Goal: Transaction & Acquisition: Book appointment/travel/reservation

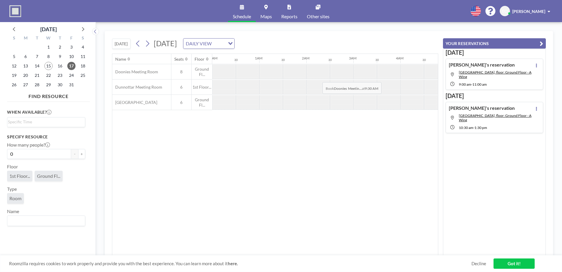
scroll to position [0, 353]
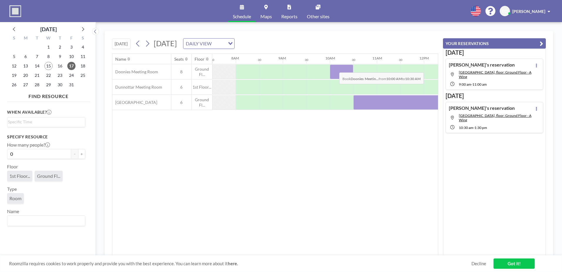
click at [335, 68] on div at bounding box center [342, 71] width 24 height 15
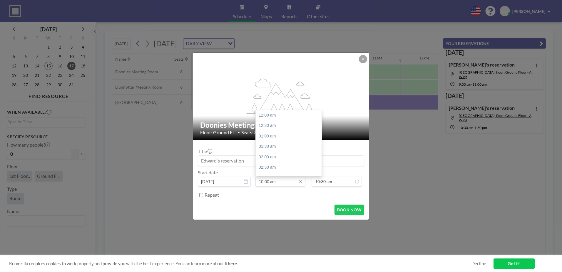
scroll to position [209, 0]
click at [285, 180] on input "10:00 am" at bounding box center [280, 181] width 50 height 10
click at [277, 124] on div "10:30 am" at bounding box center [290, 125] width 69 height 11
type input "10:30 am"
type input "11:00 am"
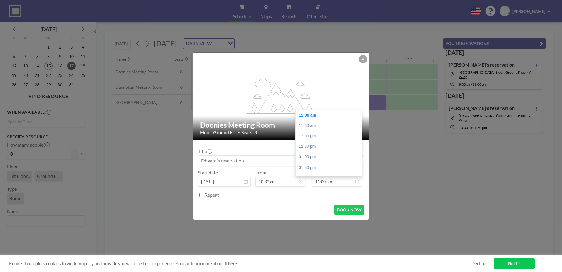
scroll to position [0, 470]
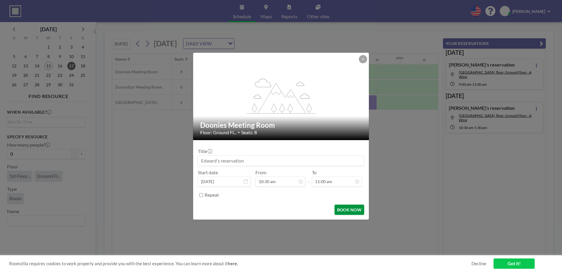
click at [353, 212] on button "BOOK NOW" at bounding box center [350, 209] width 30 height 10
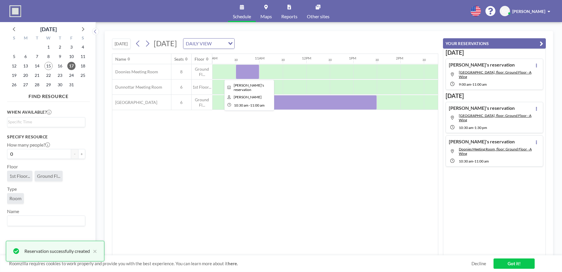
click at [243, 70] on div at bounding box center [248, 71] width 24 height 15
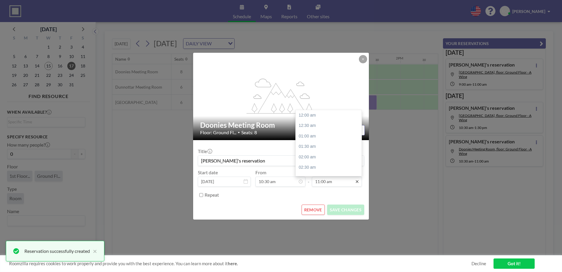
scroll to position [230, 0]
click at [317, 135] on div "12:00 pm" at bounding box center [330, 136] width 69 height 11
type input "12:00 pm"
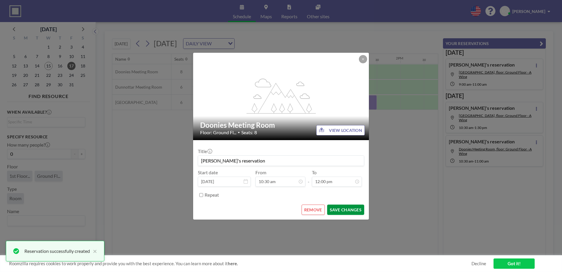
scroll to position [251, 0]
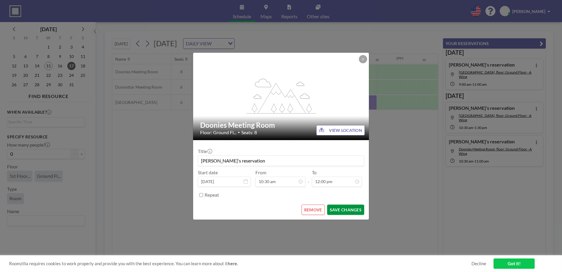
click at [347, 208] on button "SAVE CHANGES" at bounding box center [345, 209] width 37 height 10
